Goal: Navigation & Orientation: Find specific page/section

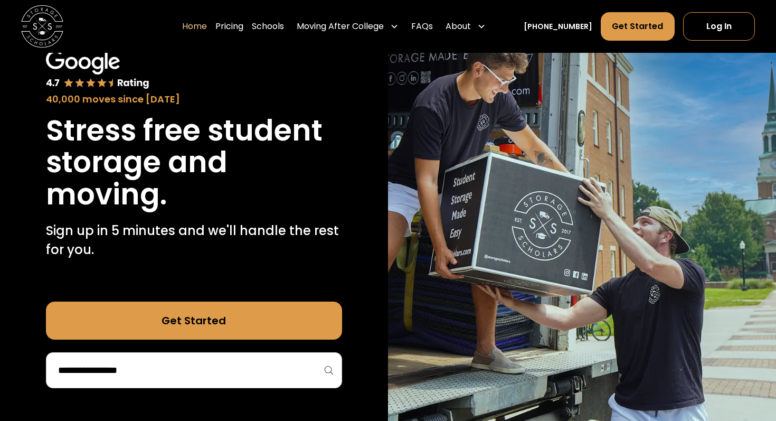
scroll to position [86, 0]
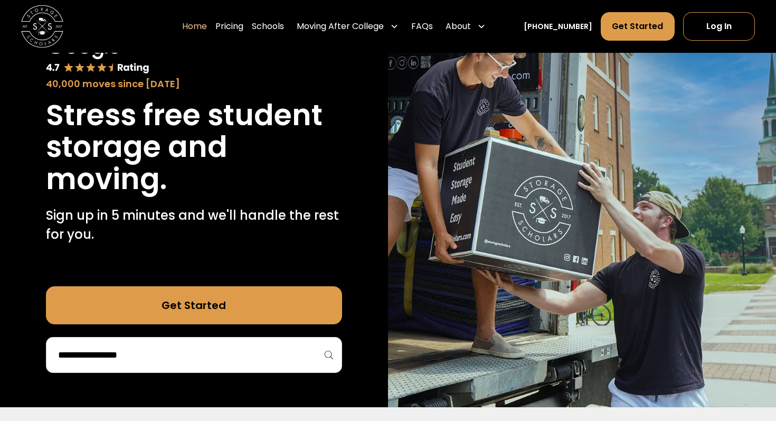
click at [236, 296] on link "Get Started" at bounding box center [194, 305] width 296 height 38
click at [284, 30] on link "Schools" at bounding box center [268, 27] width 32 height 30
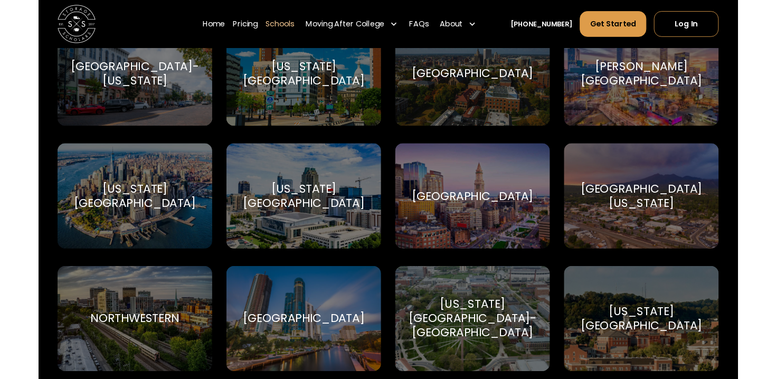
scroll to position [2828, 0]
